Goal: Navigation & Orientation: Find specific page/section

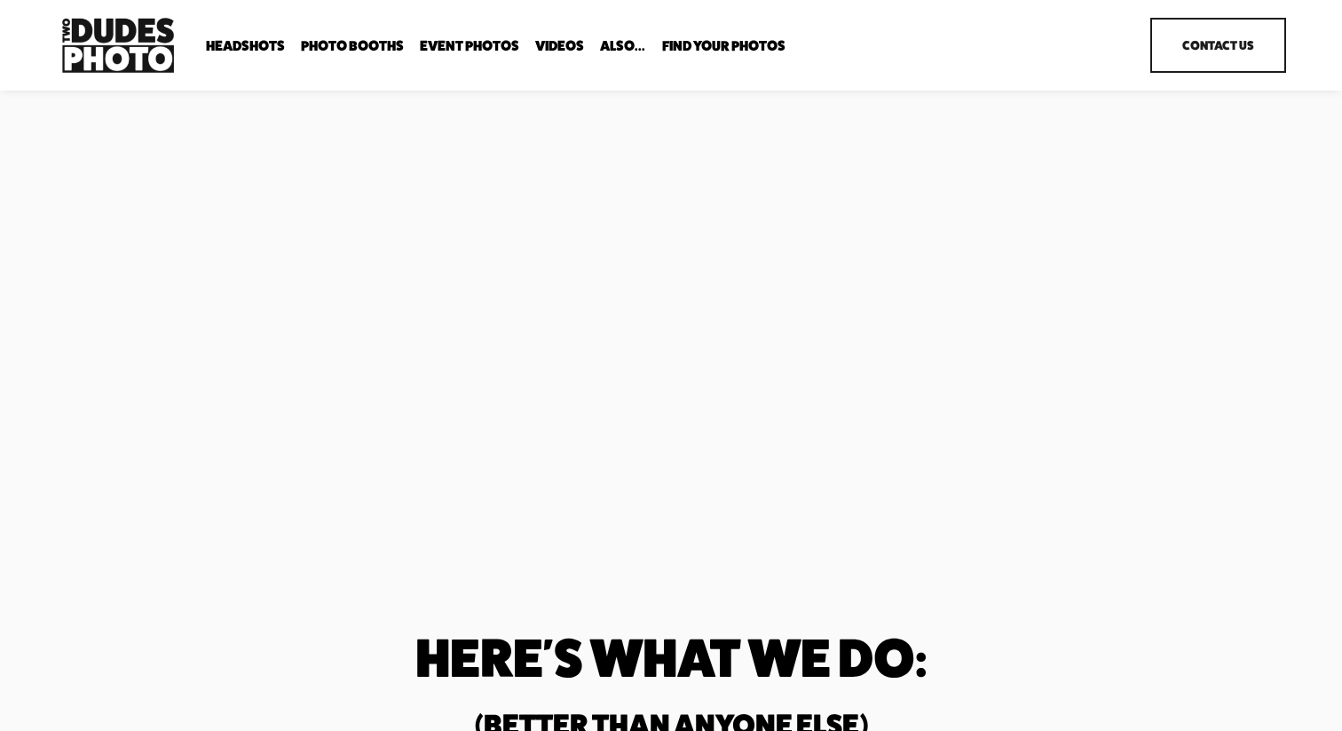
click at [238, 46] on span "Headshots" at bounding box center [245, 46] width 79 height 14
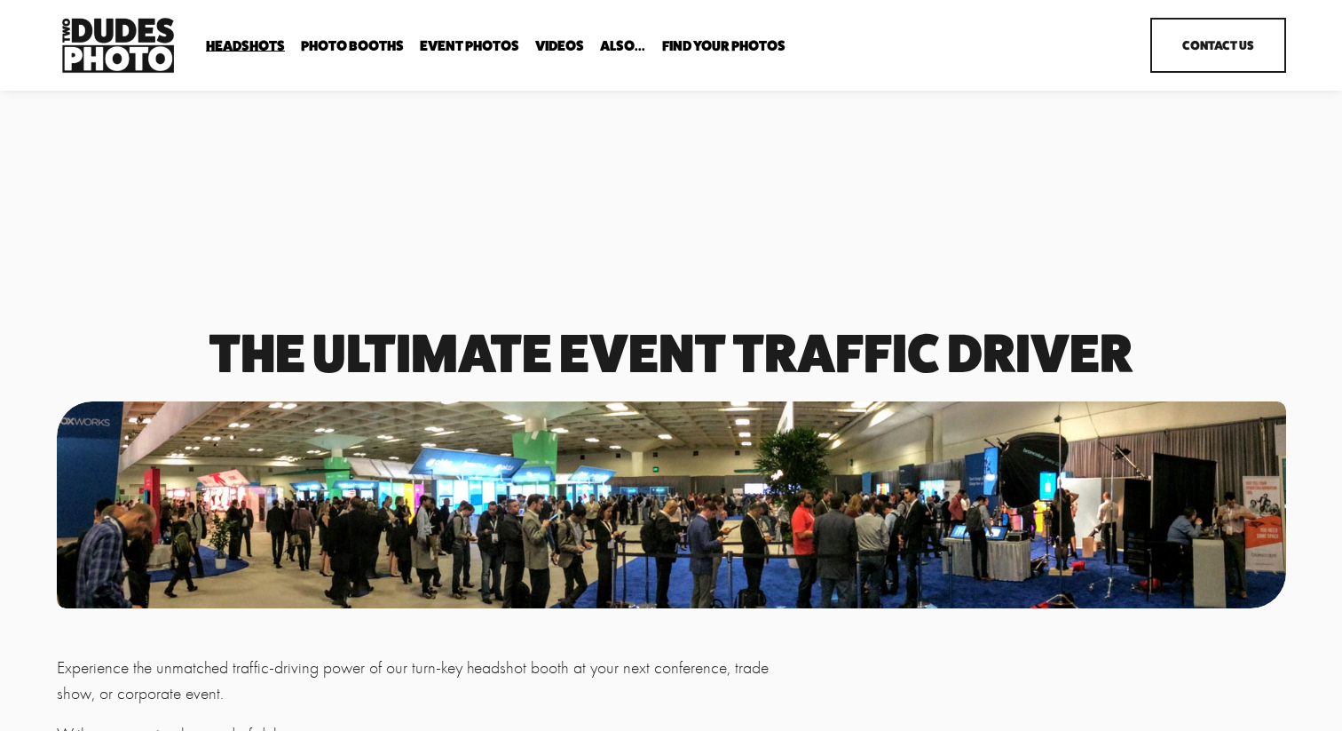
click at [0, 0] on span "Expo Headshots" at bounding box center [0, 0] width 0 height 0
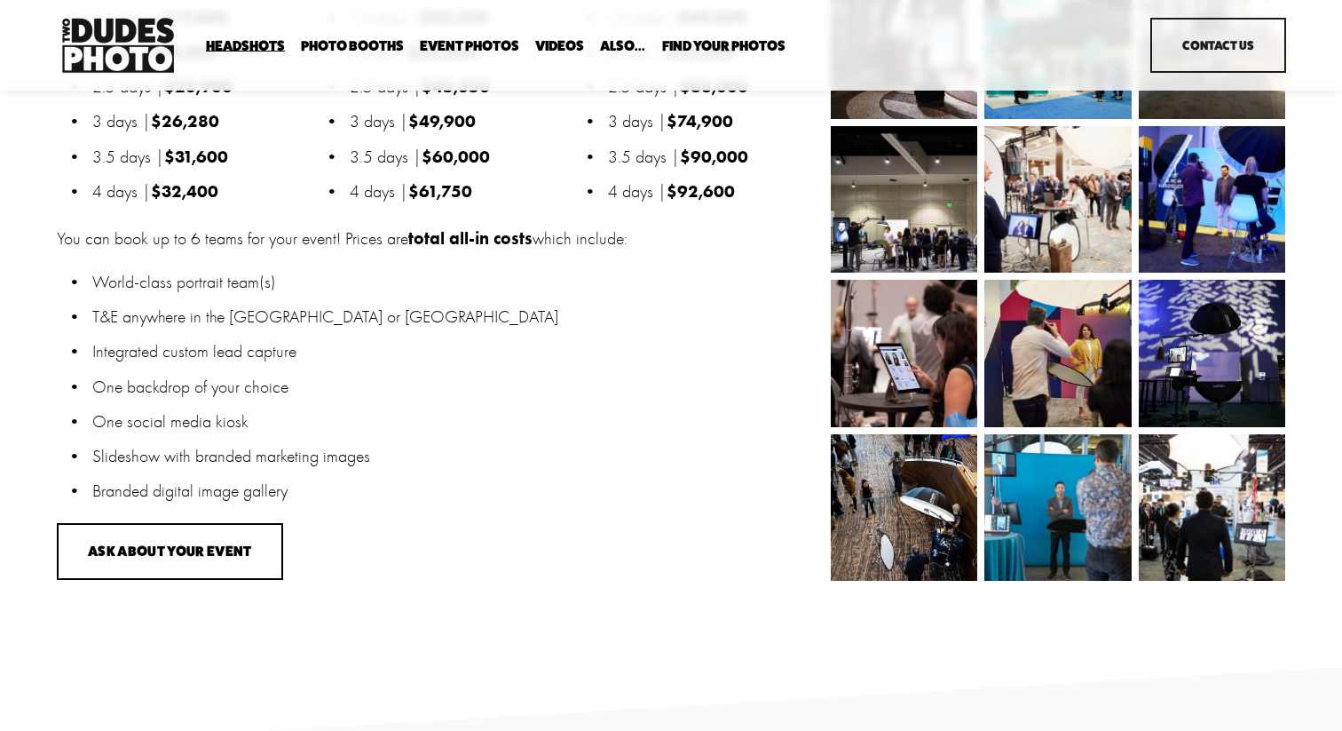
scroll to position [1823, 0]
